Goal: Task Accomplishment & Management: Use online tool/utility

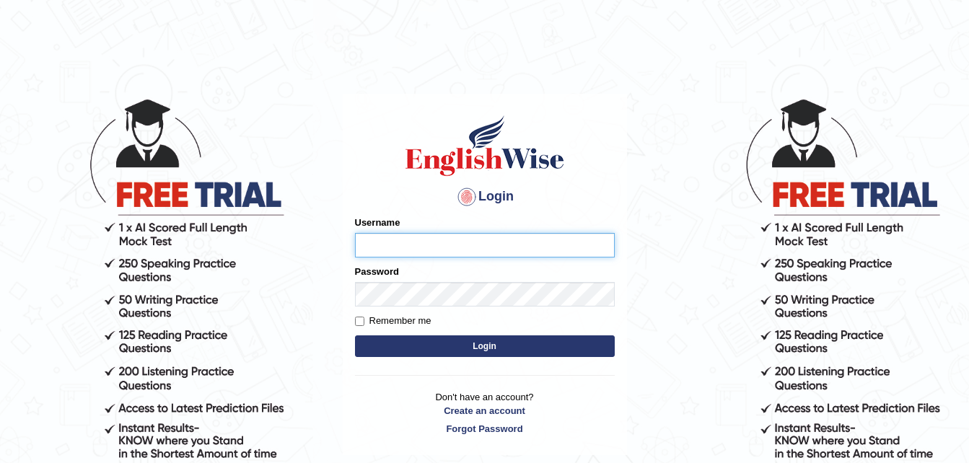
type input "prem28"
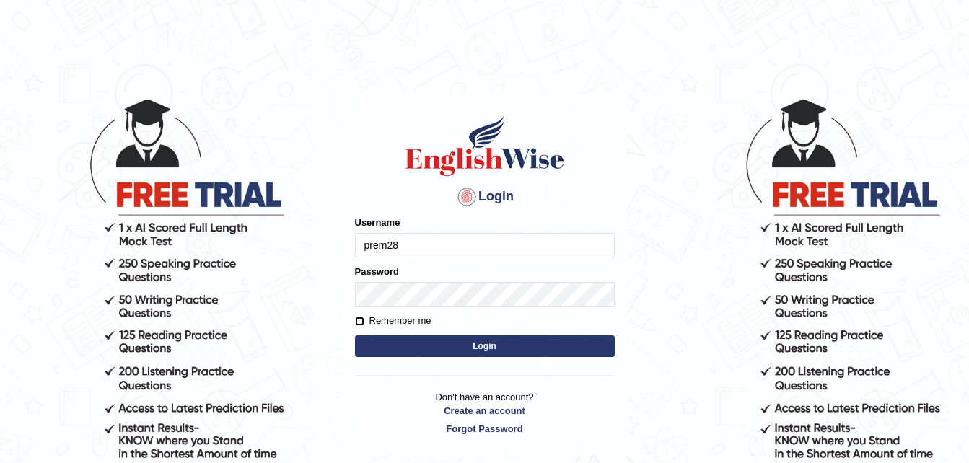
click at [358, 323] on input "Remember me" at bounding box center [359, 321] width 9 height 9
checkbox input "true"
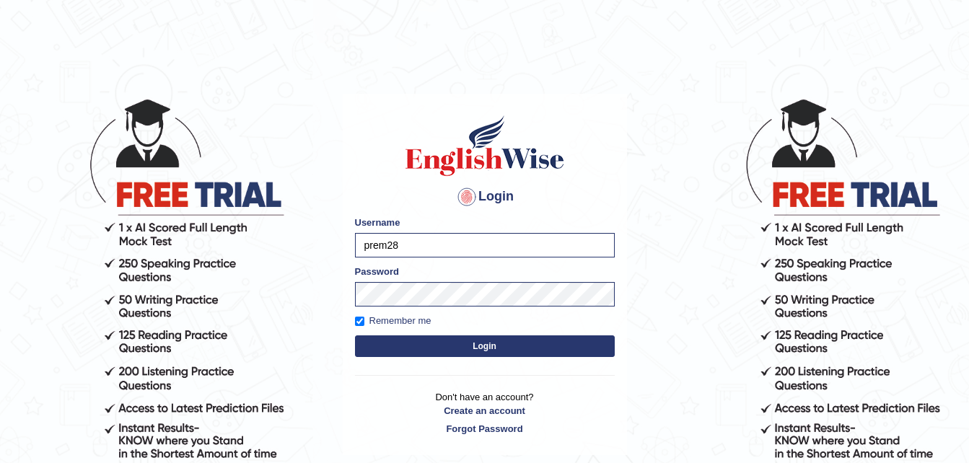
click at [506, 346] on button "Login" at bounding box center [485, 346] width 260 height 22
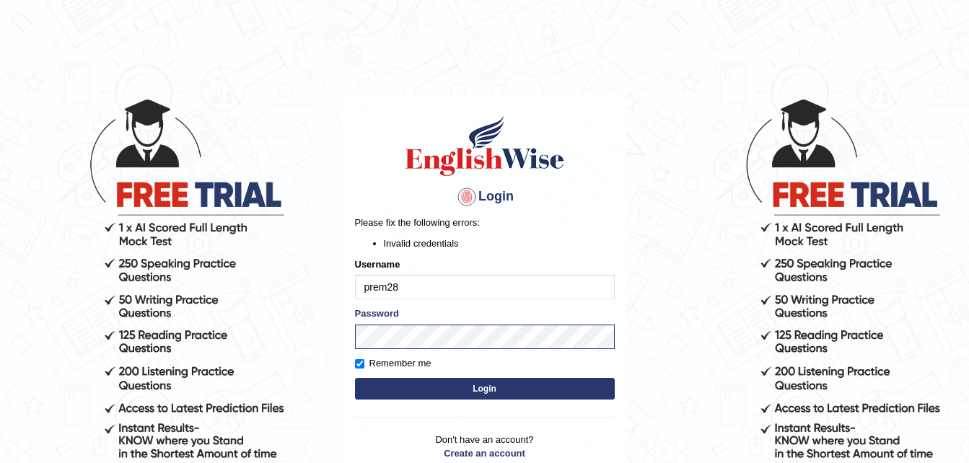
click at [480, 385] on button "Login" at bounding box center [485, 389] width 260 height 22
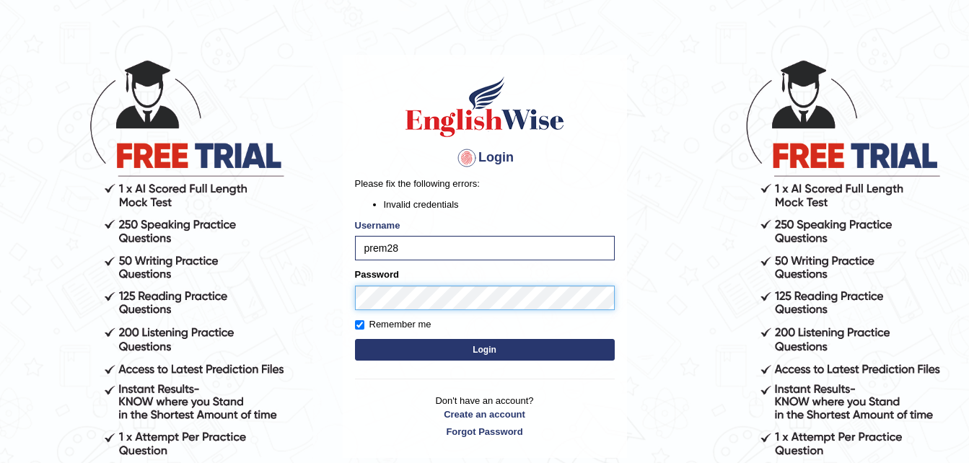
scroll to position [44, 0]
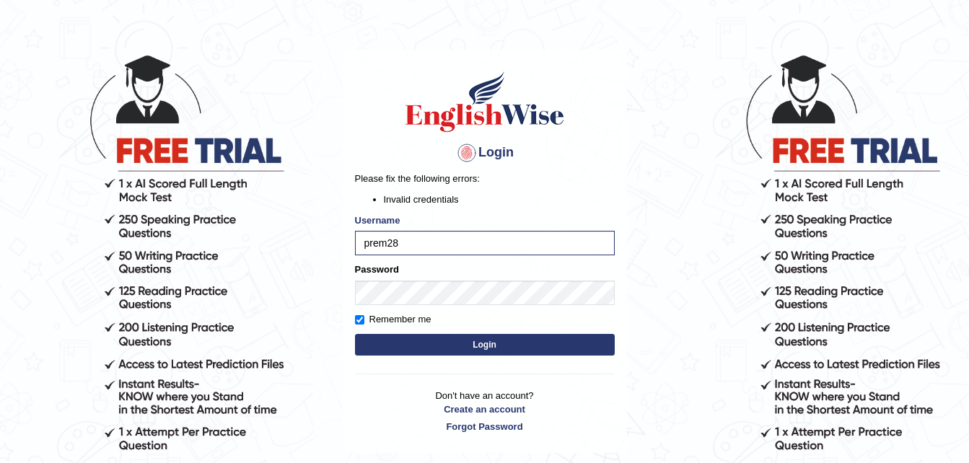
click at [488, 341] on button "Login" at bounding box center [485, 345] width 260 height 22
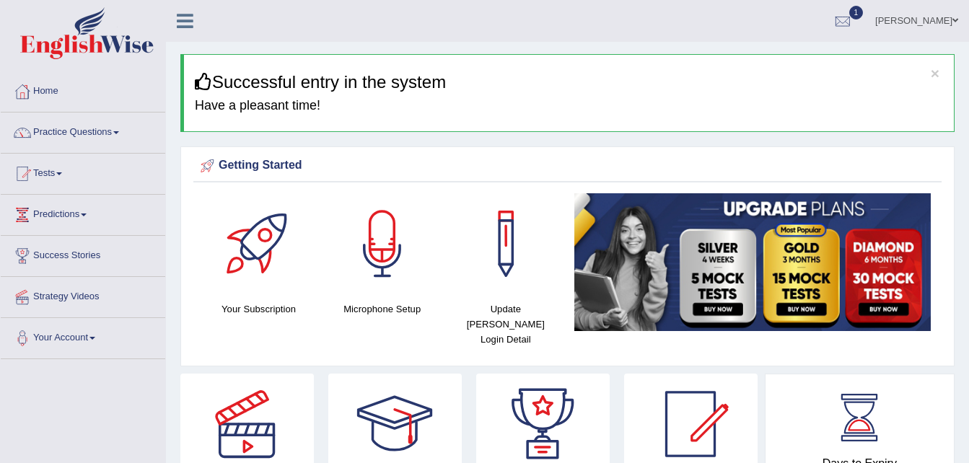
click at [69, 133] on link "Practice Questions" at bounding box center [83, 131] width 164 height 36
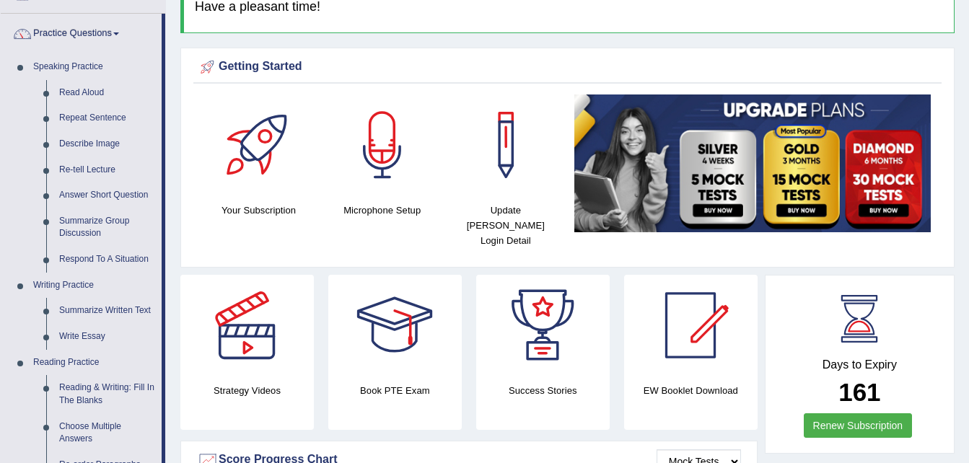
scroll to position [102, 0]
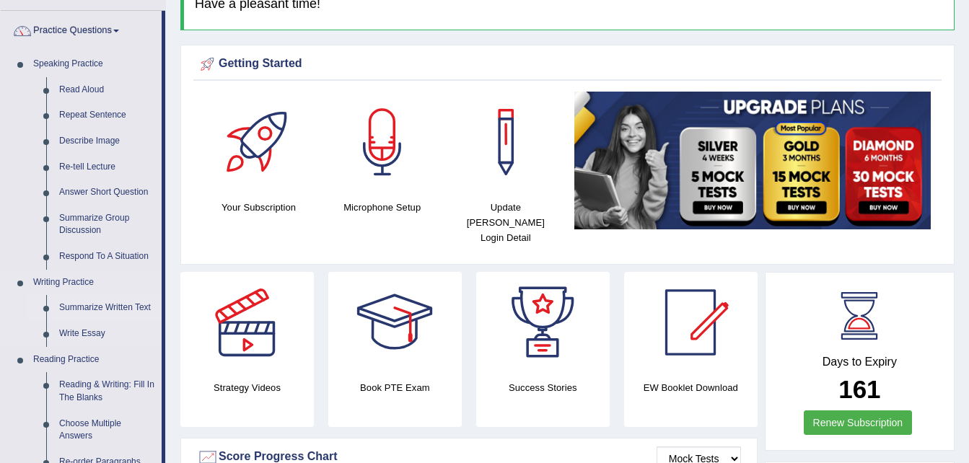
click at [100, 305] on link "Summarize Written Text" at bounding box center [107, 308] width 109 height 26
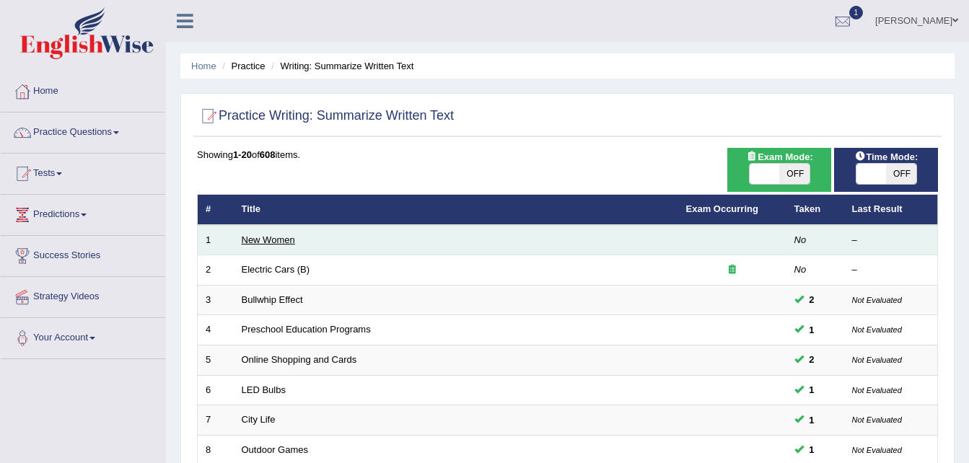
click at [242, 244] on link "New Women" at bounding box center [268, 239] width 53 height 11
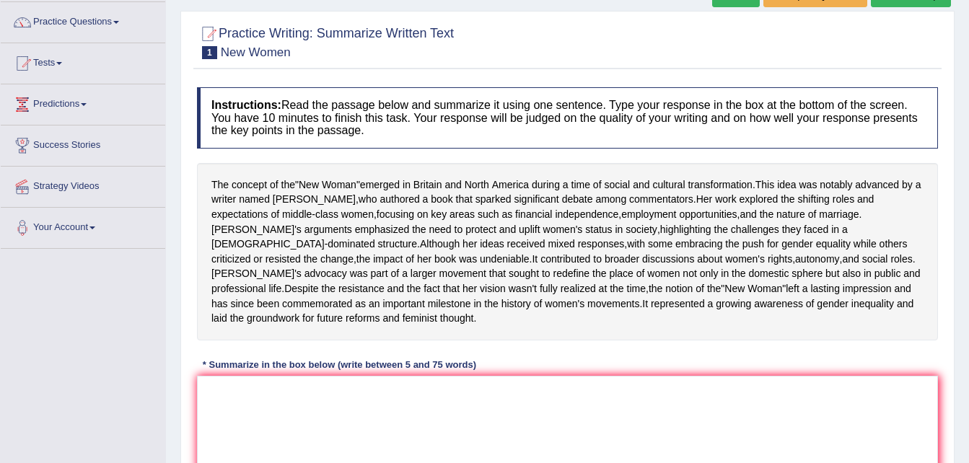
scroll to position [111, 0]
click at [395, 448] on textarea at bounding box center [567, 445] width 741 height 140
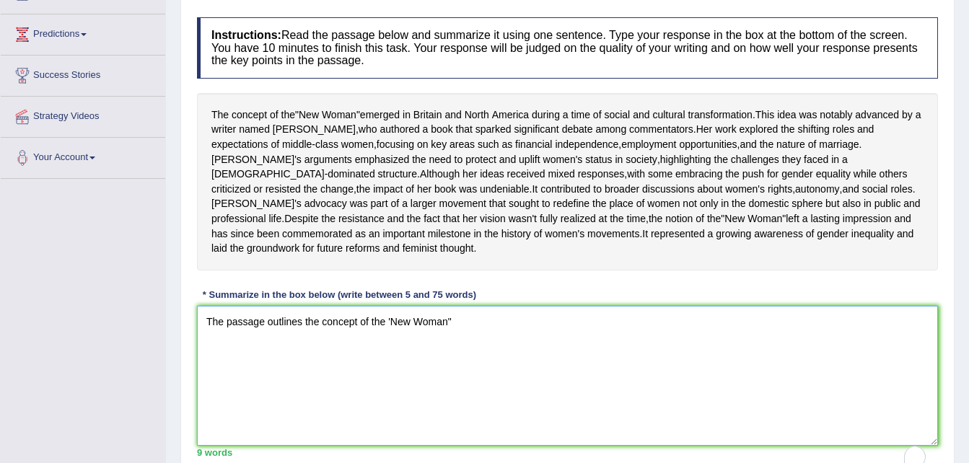
click at [386, 344] on textarea "The passage outlines the concept of the 'New Woman"" at bounding box center [567, 376] width 741 height 140
click at [394, 346] on textarea "The passage outlines the concept of the 'New Woman"" at bounding box center [567, 376] width 741 height 140
click at [391, 354] on textarea "The passage outlines the concept of the 'New Woman"" at bounding box center [567, 376] width 741 height 140
click at [466, 360] on textarea "The passage outlines the concept of the "New Woman"" at bounding box center [567, 376] width 741 height 140
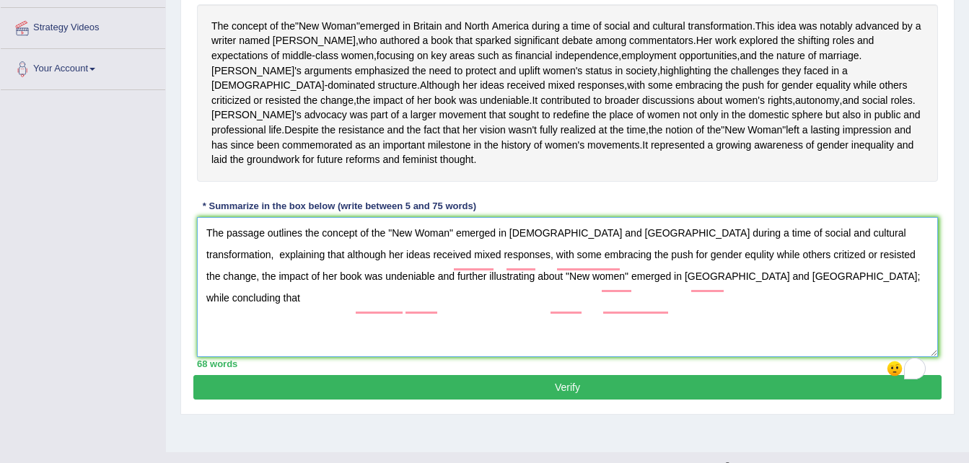
scroll to position [260, 0]
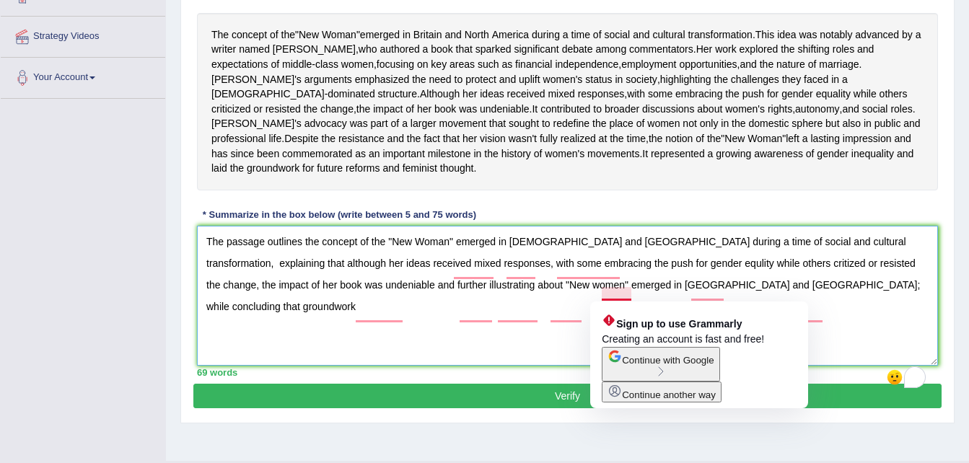
click at [618, 291] on textarea "The passage outlines the concept of the "New Woman" emerged in [DEMOGRAPHIC_DAT…" at bounding box center [567, 296] width 741 height 140
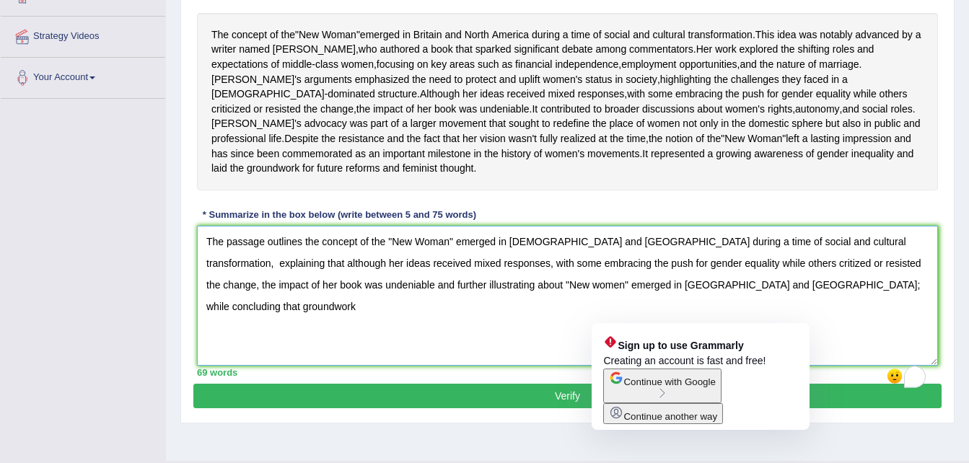
click at [624, 320] on textarea "The passage outlines the concept of the "New Woman" emerged in [DEMOGRAPHIC_DAT…" at bounding box center [567, 296] width 741 height 140
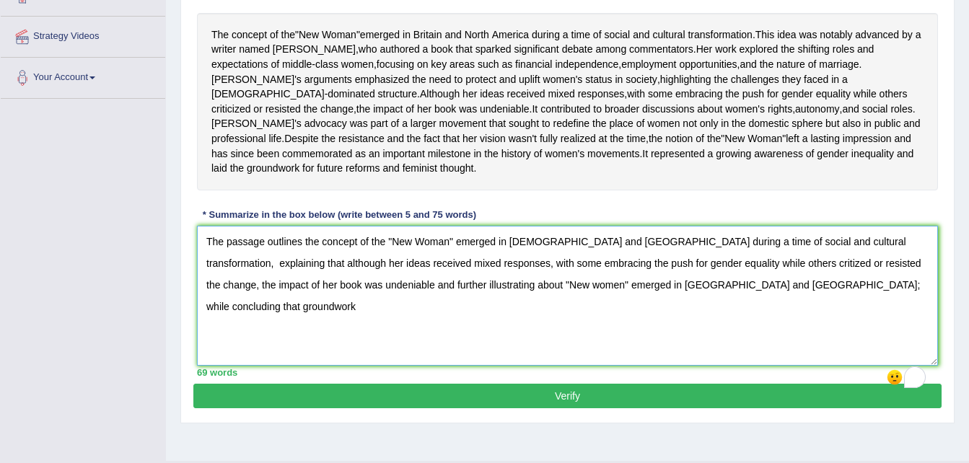
click at [794, 322] on textarea "The passage outlines the concept of the "New Woman" emerged in [DEMOGRAPHIC_DAT…" at bounding box center [567, 296] width 741 height 140
click at [832, 315] on textarea "The passage outlines the concept of the "New Woman" emerged in [DEMOGRAPHIC_DAT…" at bounding box center [567, 296] width 741 height 140
type textarea "The passage outlines the concept of the "New Woman" emerged in [DEMOGRAPHIC_DAT…"
click at [569, 408] on button "Verify" at bounding box center [567, 396] width 748 height 25
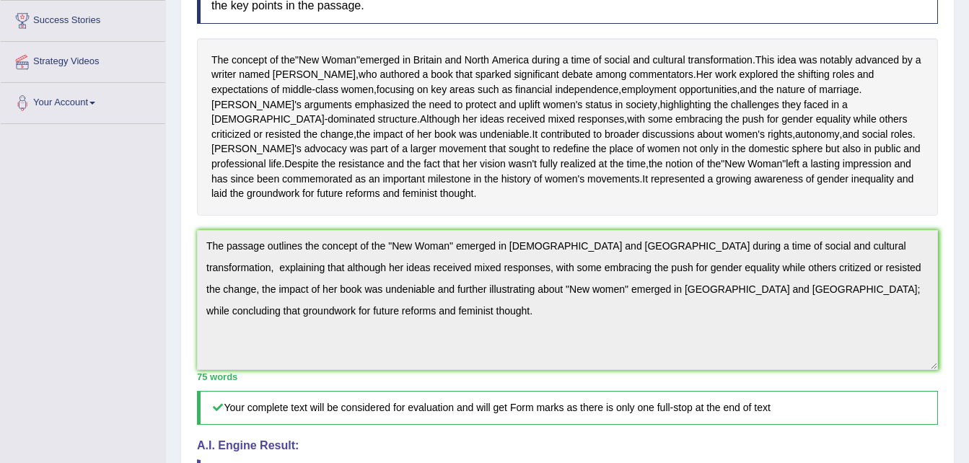
scroll to position [230, 0]
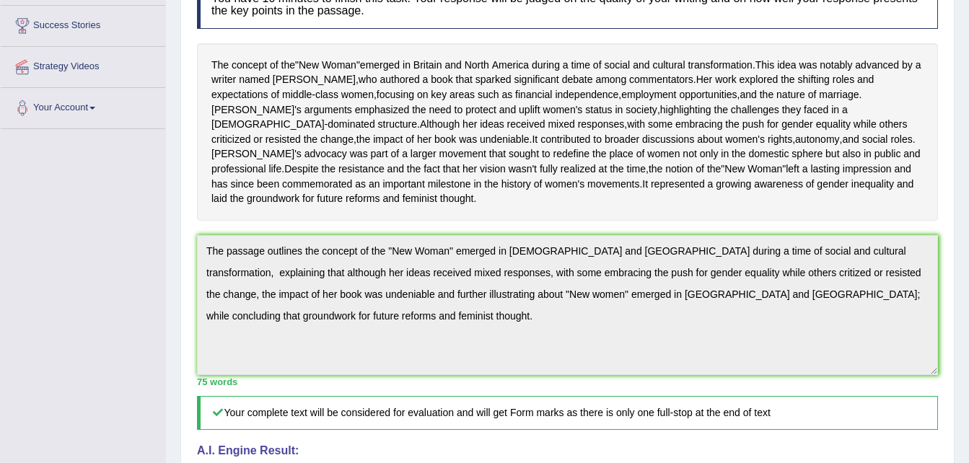
click at [569, 425] on div "Instructions: Read the passage below and summarize it using one sentence. Type …" at bounding box center [567, 324] width 748 height 728
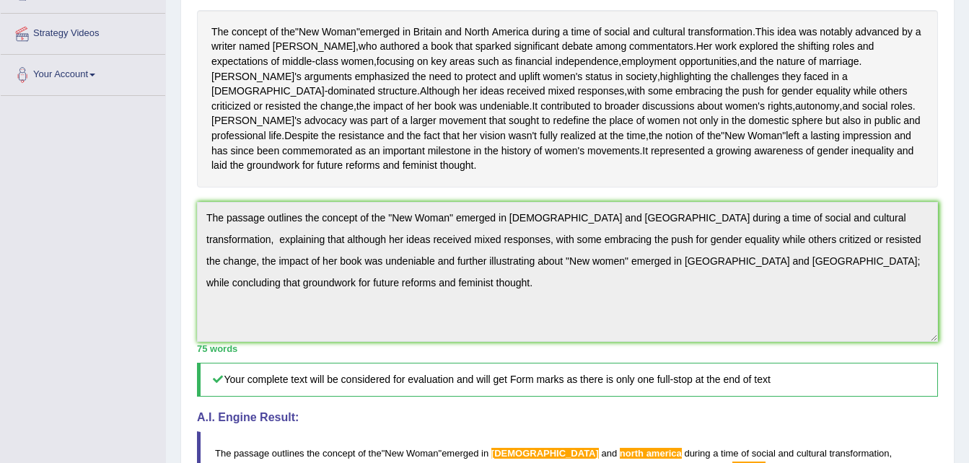
scroll to position [263, 0]
